Goal: Transaction & Acquisition: Purchase product/service

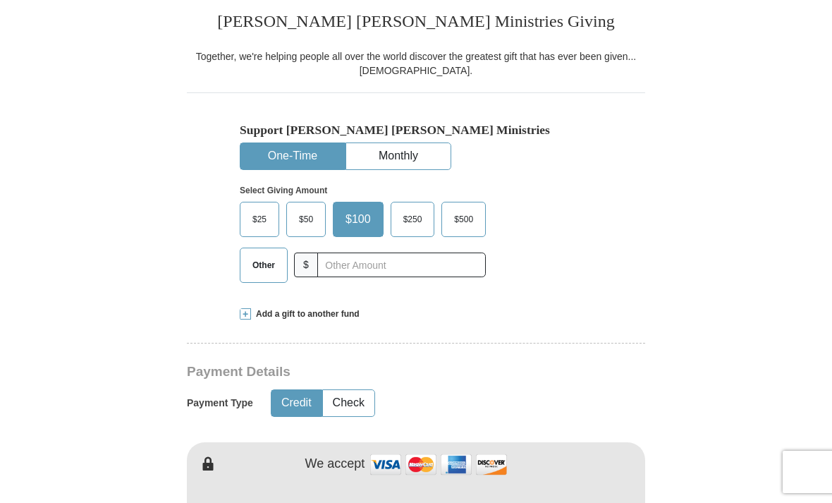
scroll to position [322, 0]
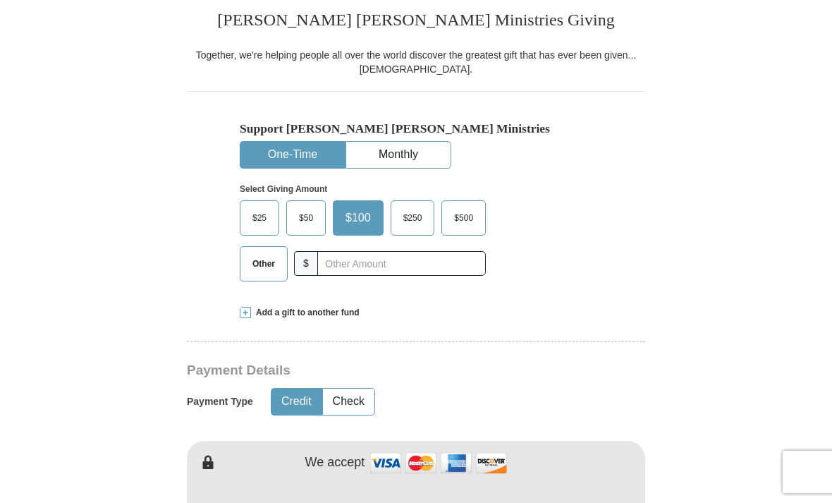
click at [246, 264] on span "Other" at bounding box center [263, 263] width 37 height 21
click at [0, 0] on input "Other" at bounding box center [0, 0] width 0 height 0
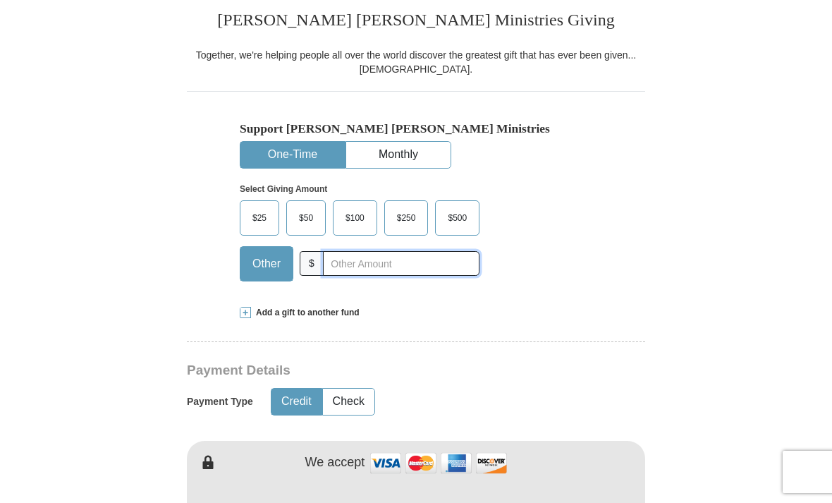
scroll to position [321, 0]
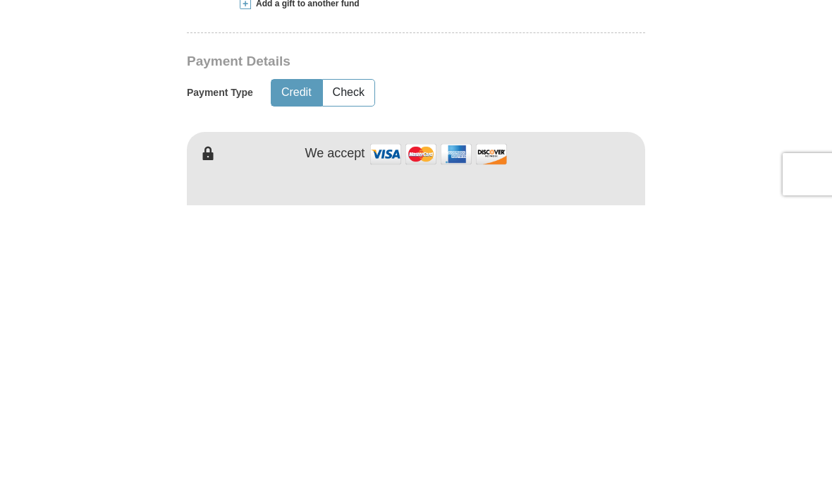
type input "112.00"
click at [289, 377] on button "Credit" at bounding box center [296, 390] width 50 height 26
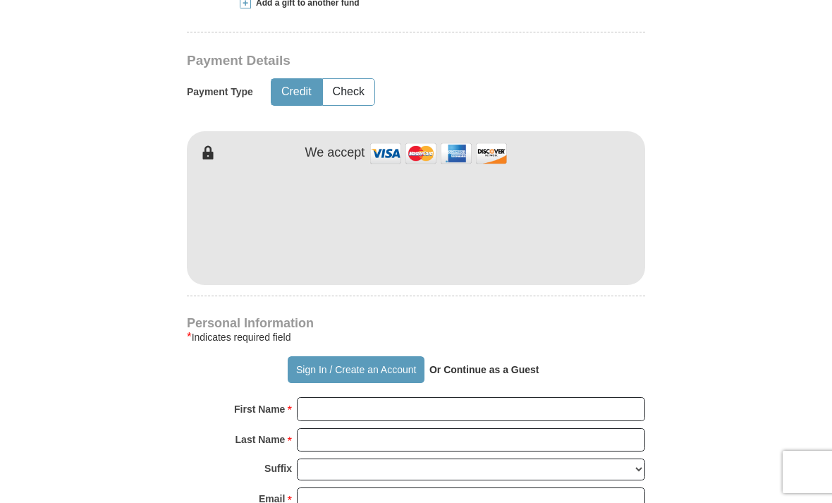
click at [383, 151] on img at bounding box center [438, 153] width 141 height 30
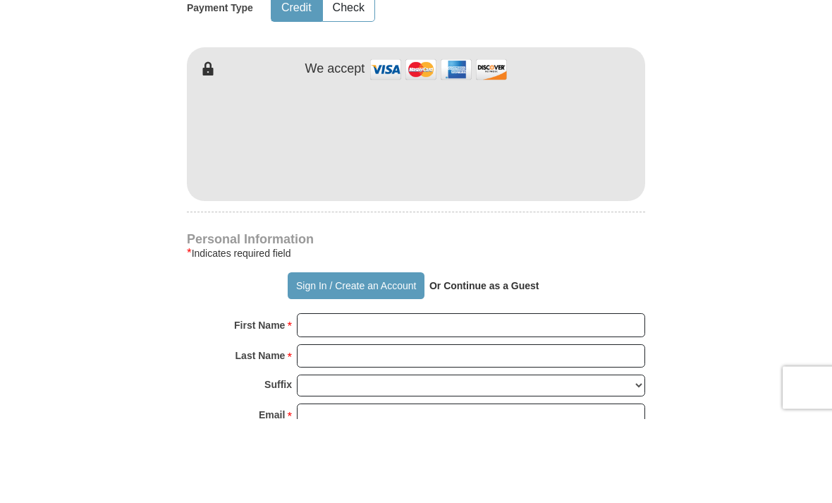
scroll to position [715, 0]
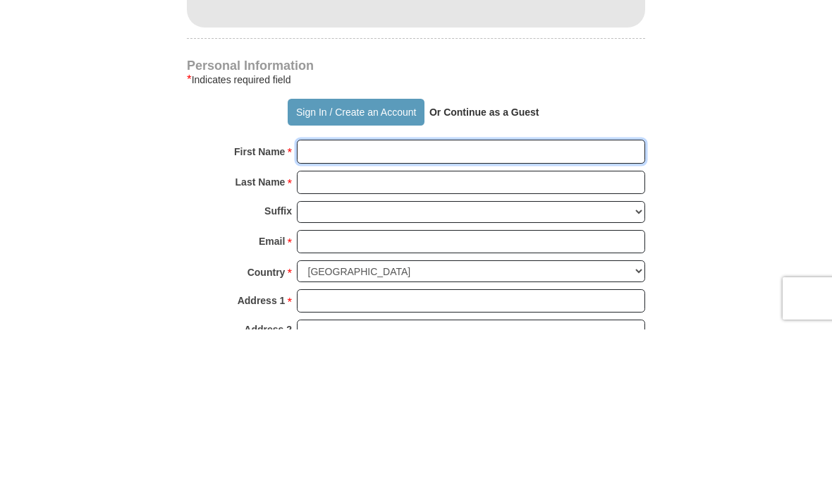
click at [310, 313] on input "First Name *" at bounding box center [471, 325] width 348 height 24
type input "[PERSON_NAME]"
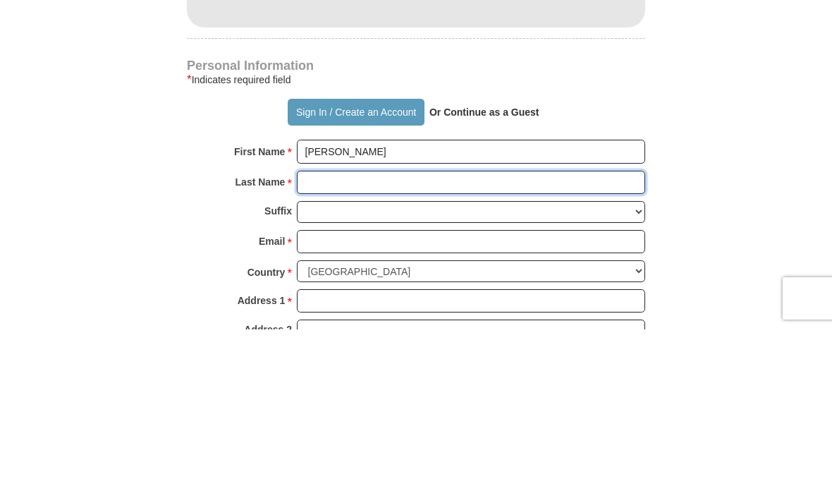
click at [318, 344] on input "Last Name *" at bounding box center [471, 356] width 348 height 24
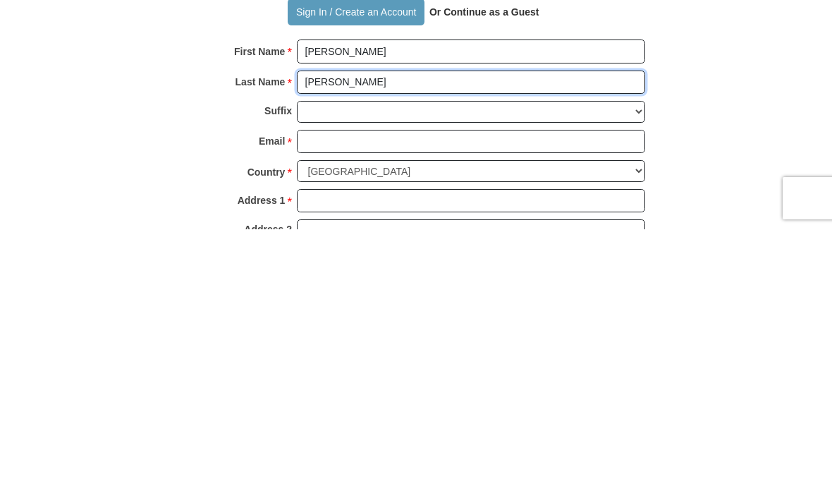
type input "[PERSON_NAME]"
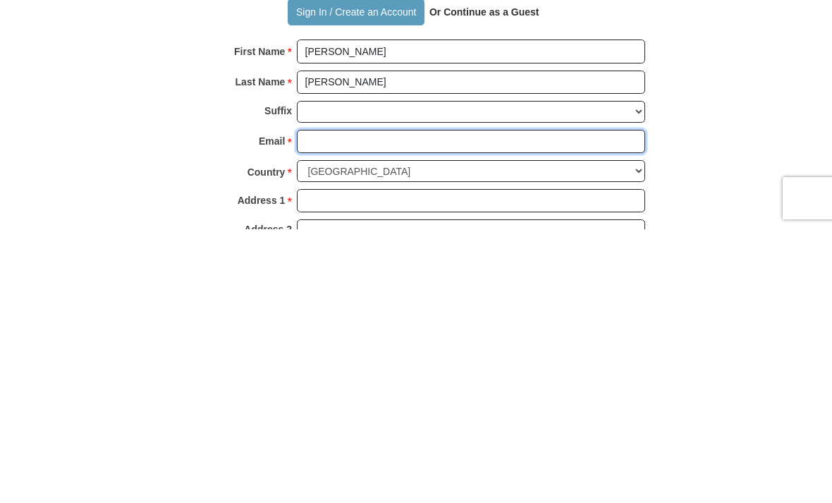
click at [312, 403] on input "Email *" at bounding box center [471, 415] width 348 height 24
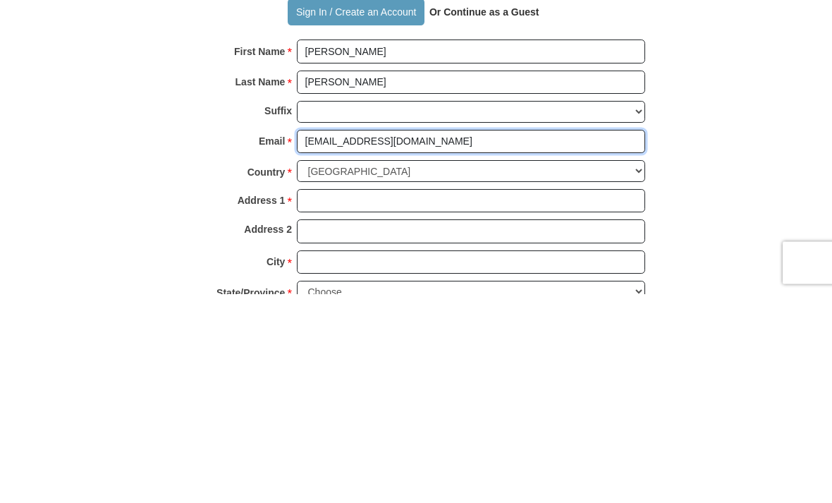
scroll to position [782, 0]
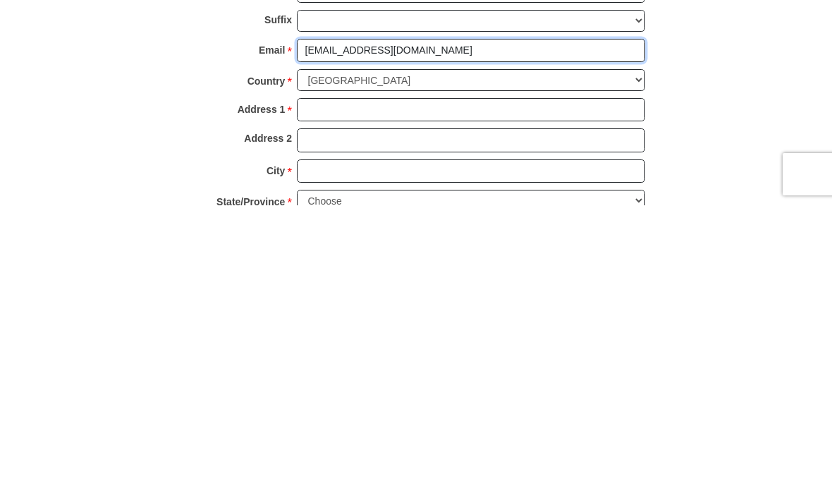
type input "[EMAIL_ADDRESS][DOMAIN_NAME]"
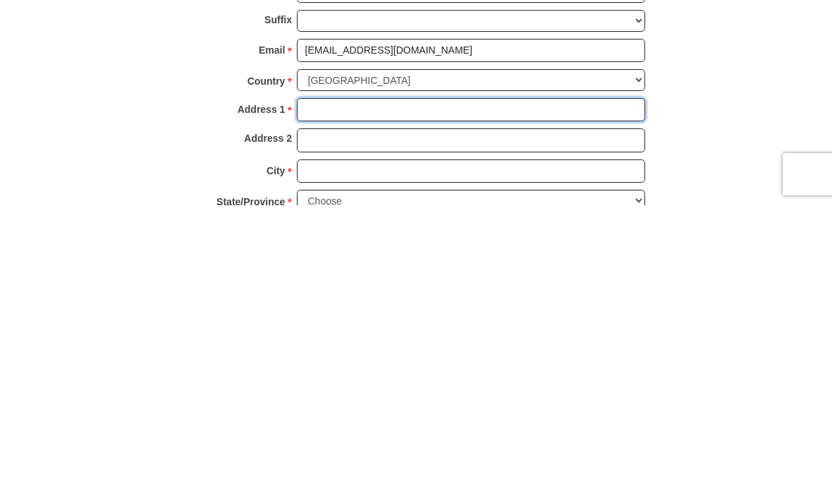
click at [315, 396] on input "Address 1 *" at bounding box center [471, 408] width 348 height 24
type input "[STREET_ADDRESS]"
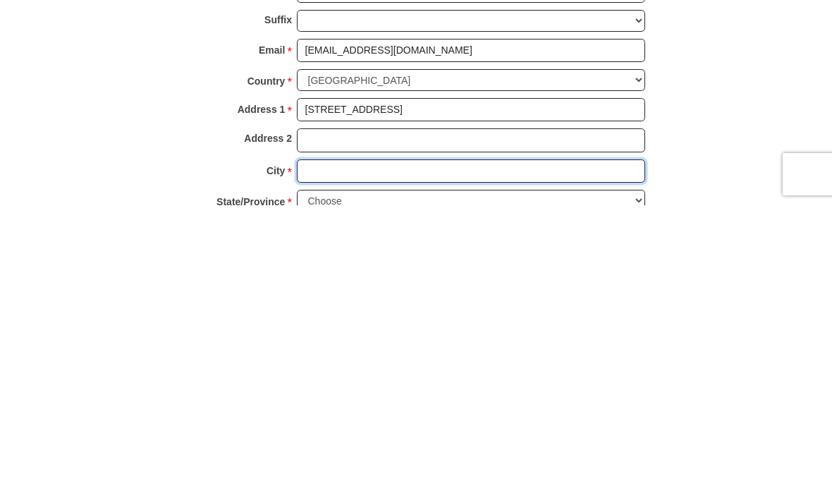
click at [311, 457] on input "City *" at bounding box center [471, 469] width 348 height 24
type input "[PERSON_NAME]"
click at [640, 487] on select "Choose [US_STATE] [US_STATE] [US_STATE] [US_STATE] [US_STATE] Armed Forces Amer…" at bounding box center [471, 498] width 348 height 22
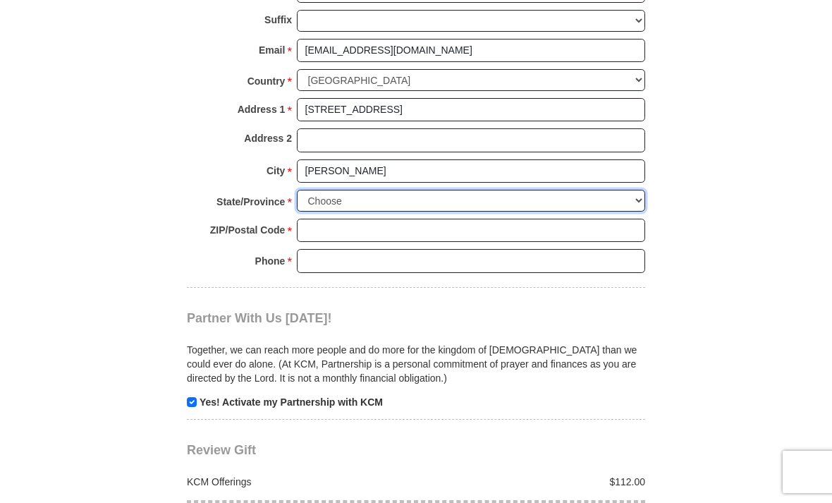
select select "WV"
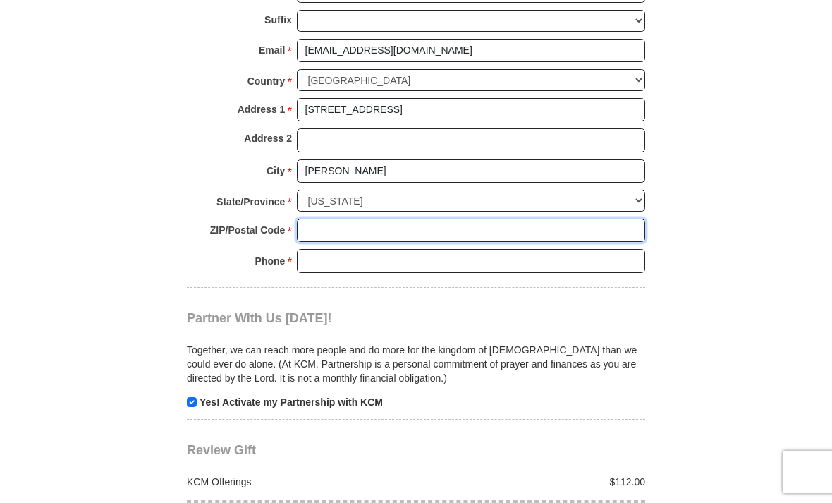
click at [312, 219] on input "ZIP/Postal Code *" at bounding box center [471, 231] width 348 height 24
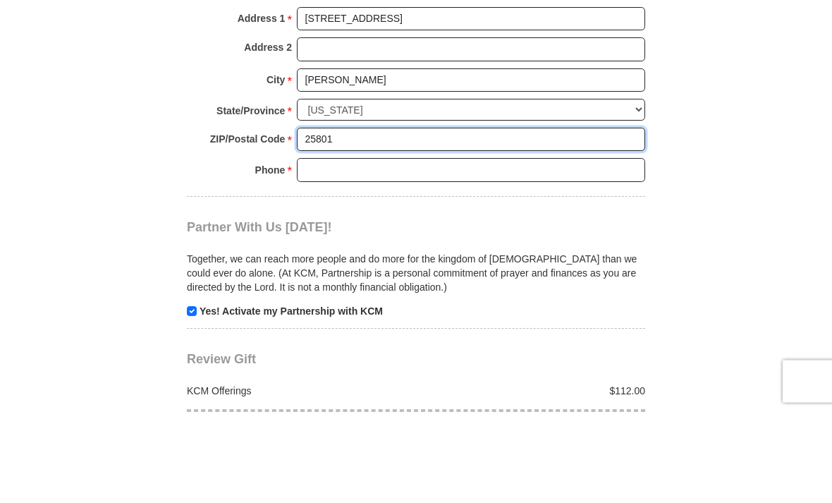
type input "25801"
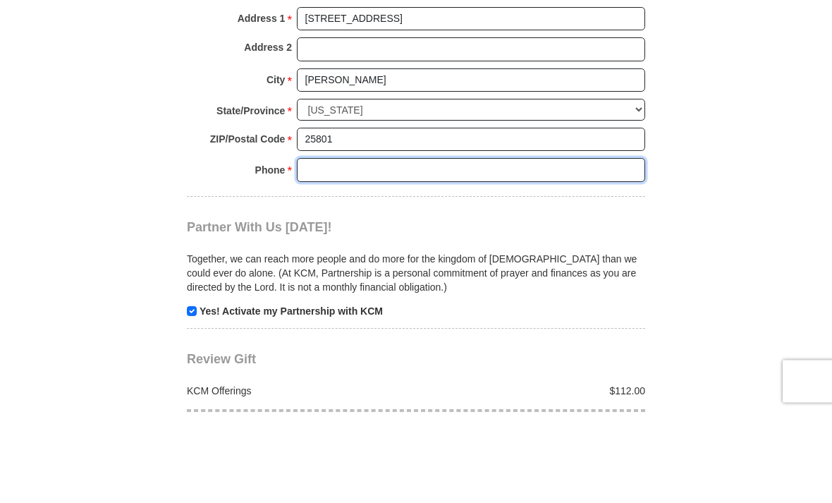
click at [314, 249] on input "Phone * *" at bounding box center [471, 261] width 348 height 24
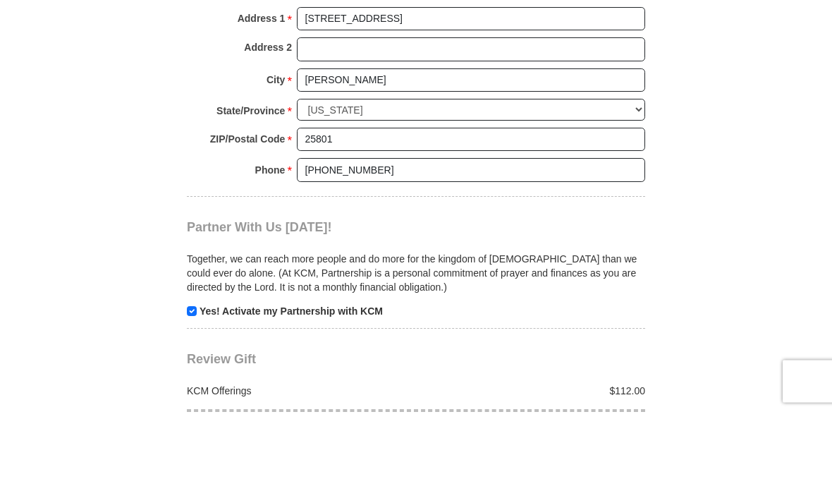
scroll to position [1171, 0]
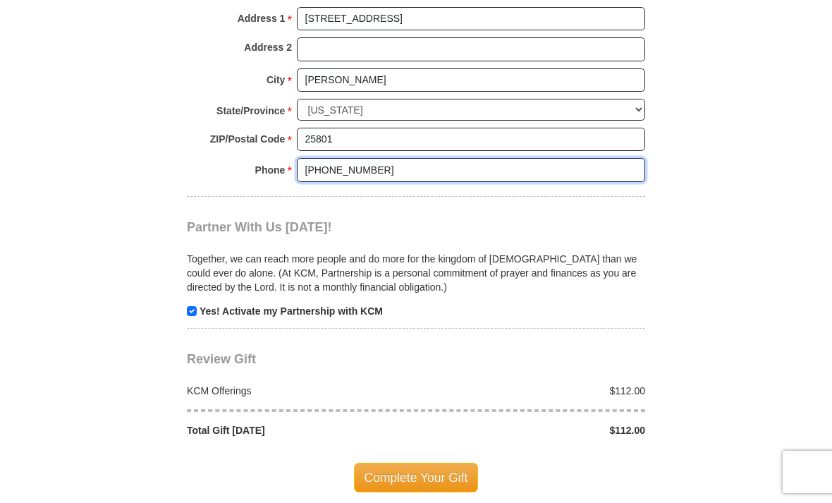
type input "[PHONE_NUMBER]"
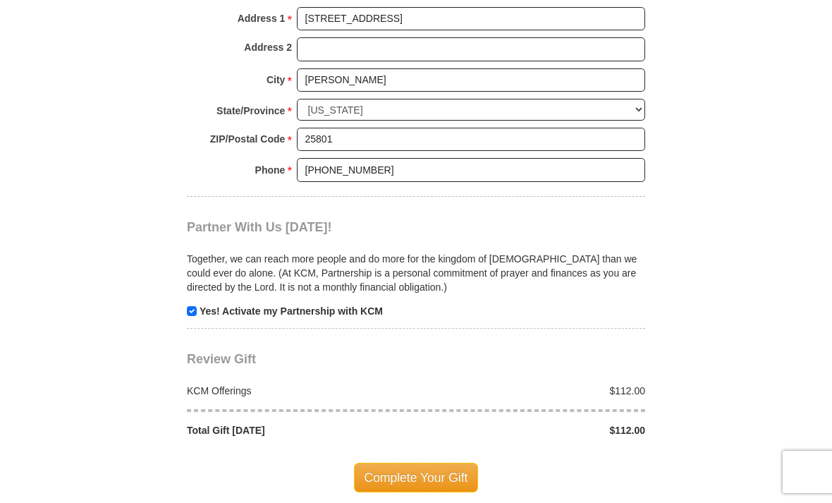
click at [408, 463] on span "Complete Your Gift" at bounding box center [416, 478] width 125 height 30
